Goal: Information Seeking & Learning: Find specific fact

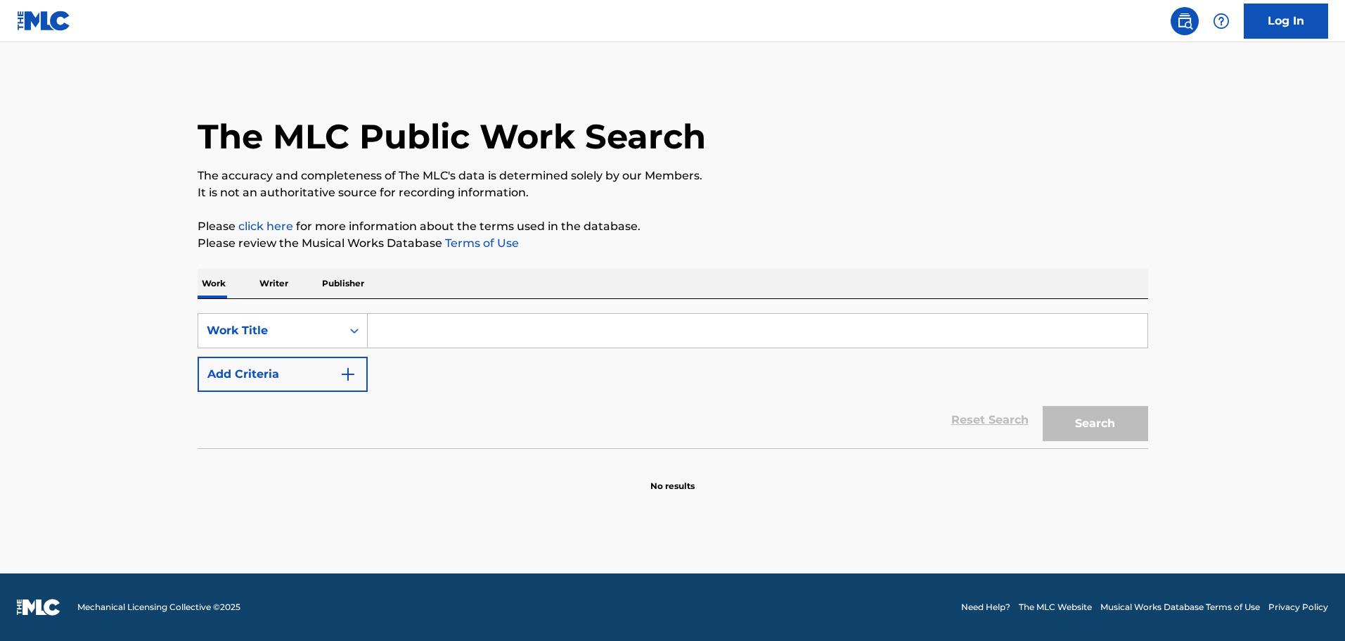
click at [416, 338] on input "Search Form" at bounding box center [758, 331] width 780 height 34
paste input "THEME FROM KRAFT SUSPENSE THEATRE"
type input "THEME FROM KRAFT SUSPENSE THEATRE"
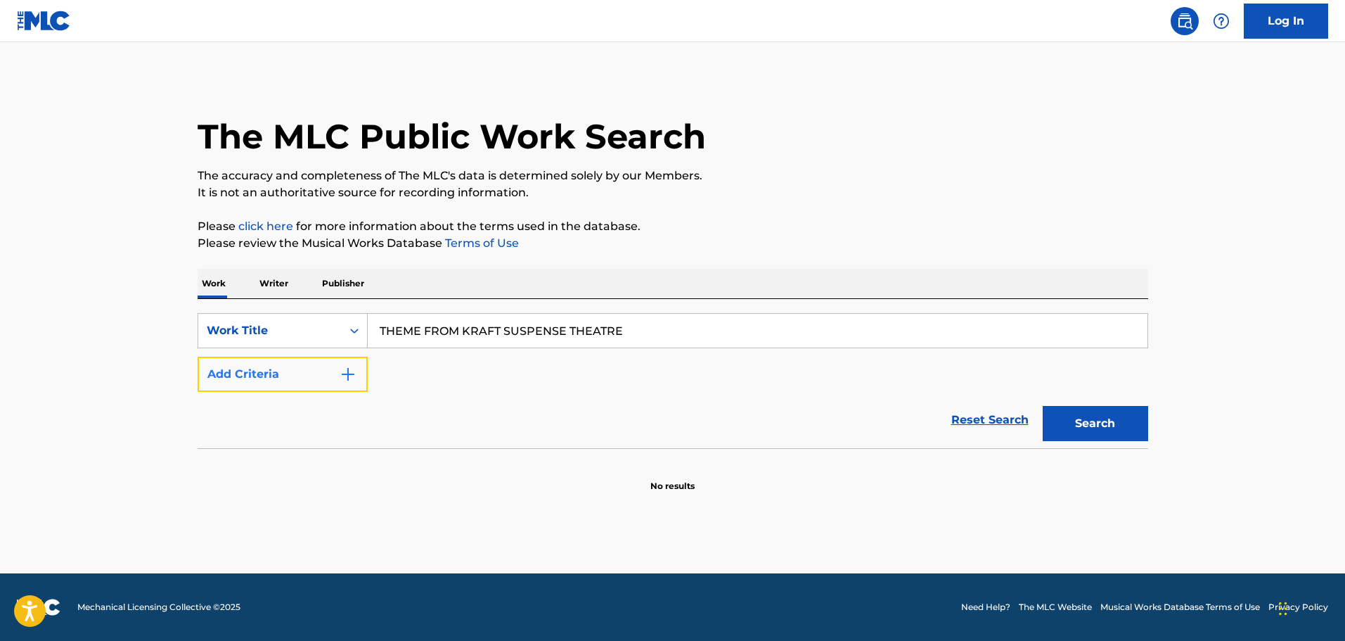
click at [353, 364] on button "Add Criteria" at bounding box center [283, 373] width 170 height 35
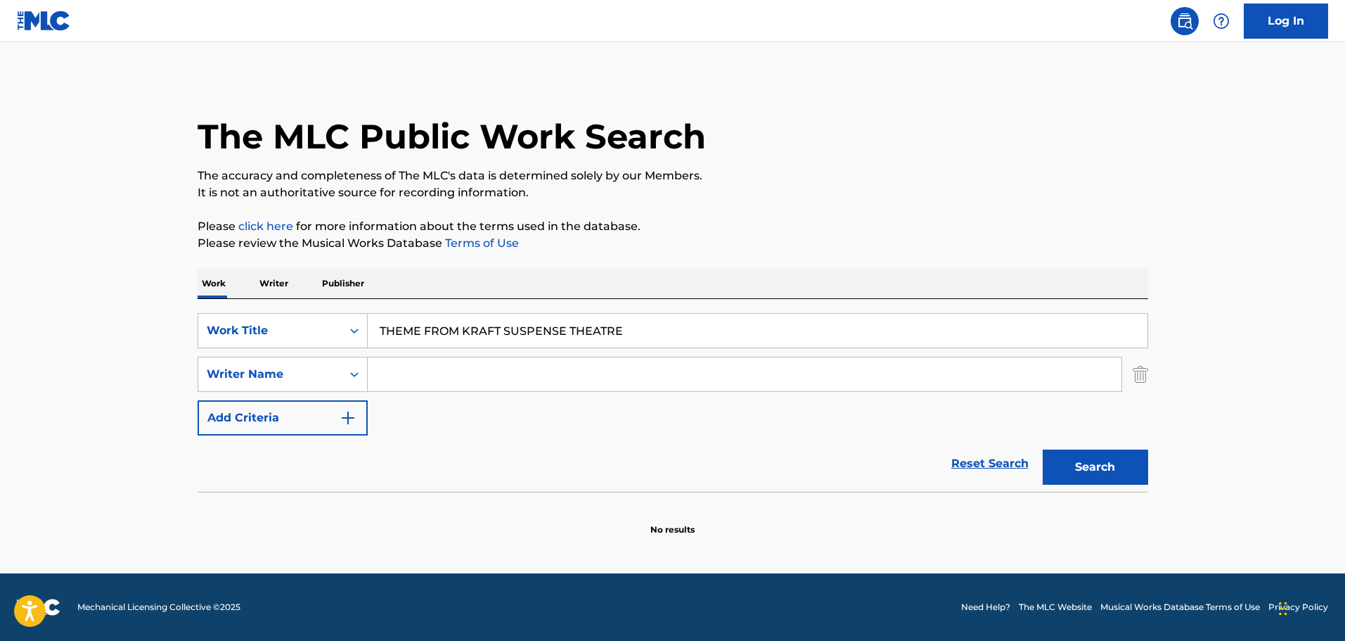
click at [422, 366] on input "Search Form" at bounding box center [745, 374] width 754 height 34
click at [1071, 477] on button "Search" at bounding box center [1095, 466] width 105 height 35
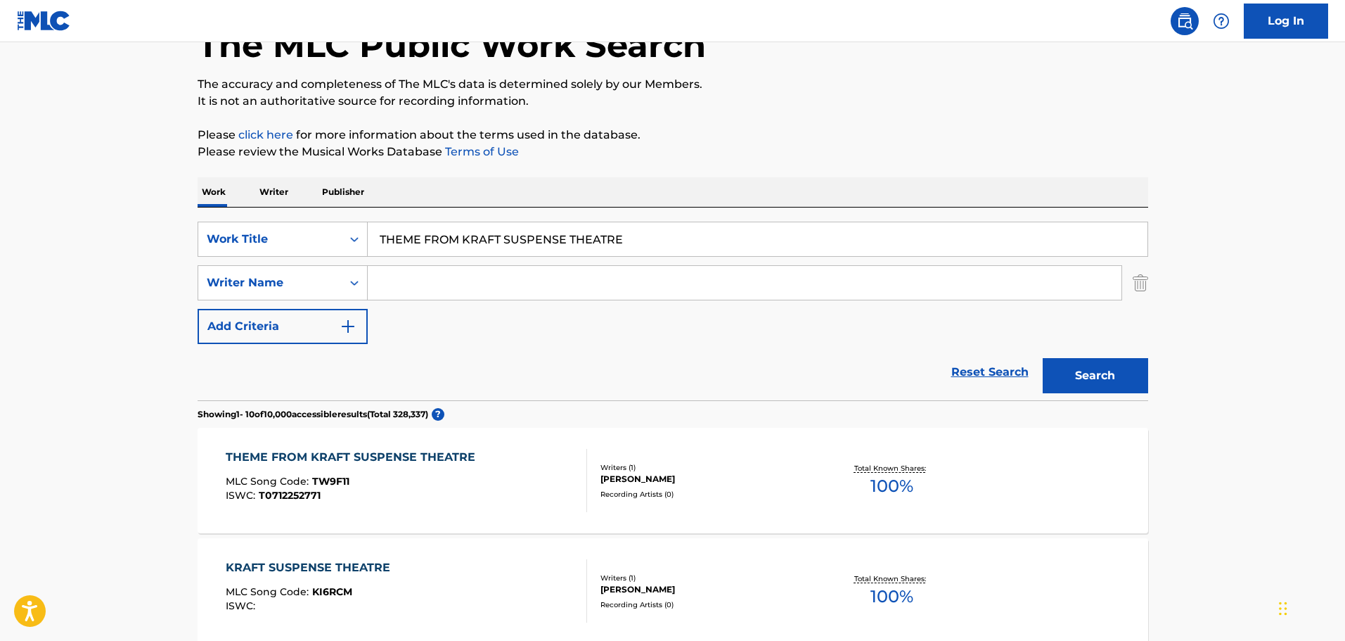
scroll to position [141, 0]
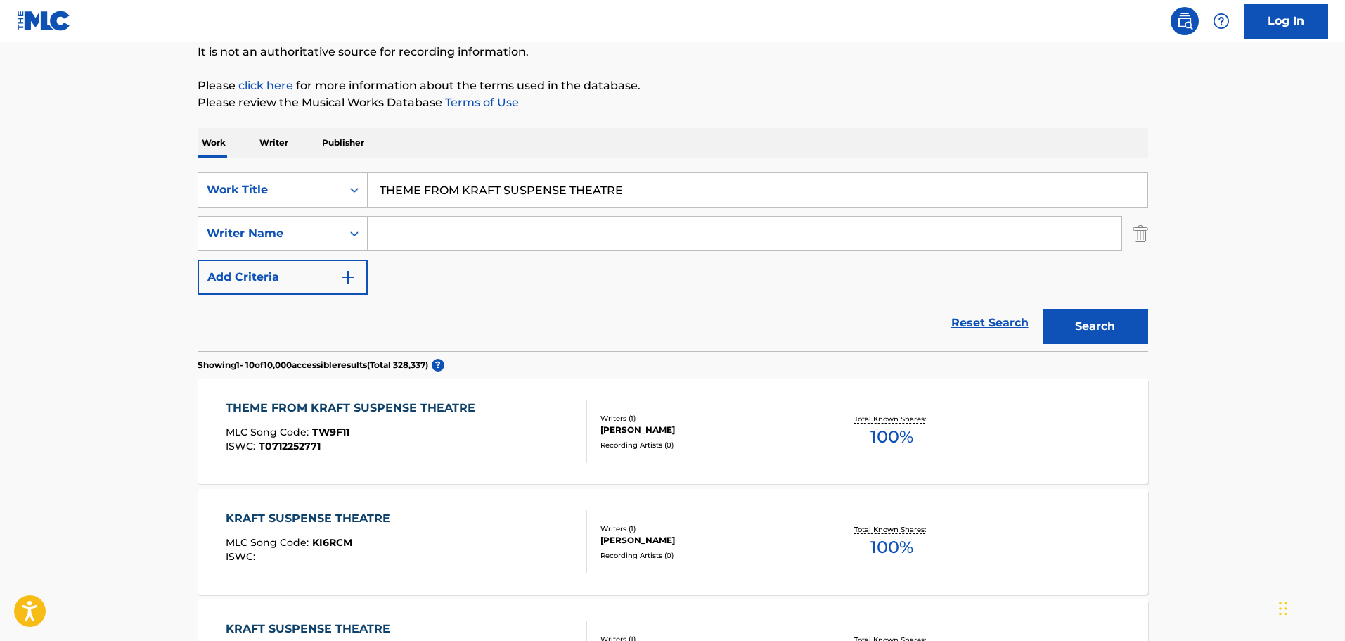
click at [438, 410] on div "THEME FROM KRAFT SUSPENSE THEATRE" at bounding box center [354, 407] width 257 height 17
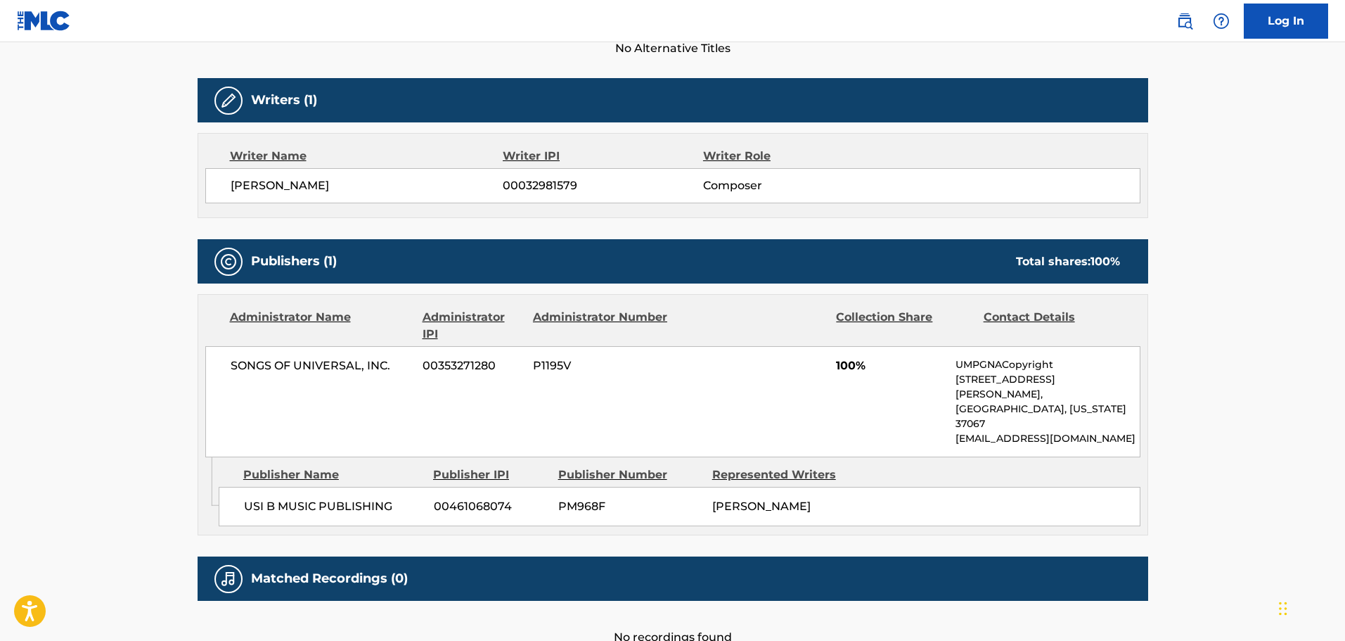
scroll to position [481, 0]
